Goal: Task Accomplishment & Management: Use online tool/utility

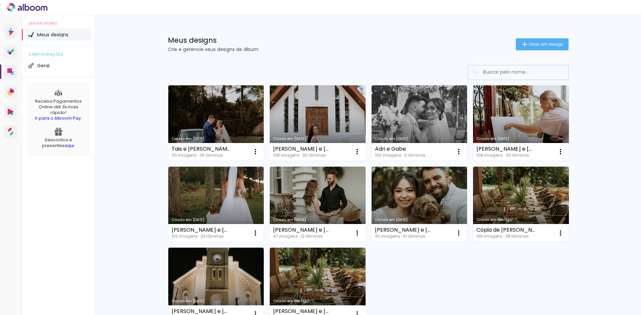
click at [313, 110] on link "Criado em [DATE]" at bounding box center [318, 122] width 96 height 75
